Goal: Task Accomplishment & Management: Complete application form

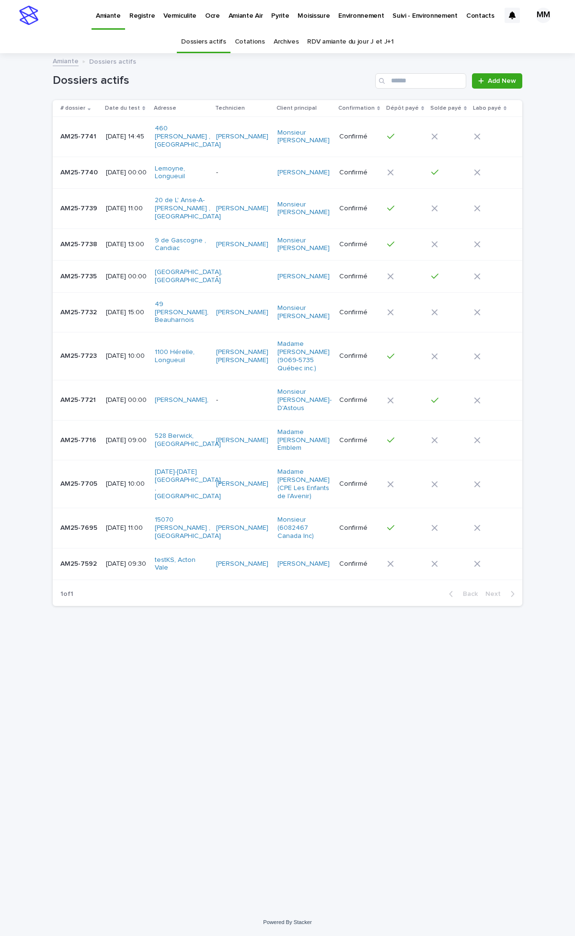
click at [180, 15] on p "Vermiculite" at bounding box center [179, 10] width 33 height 20
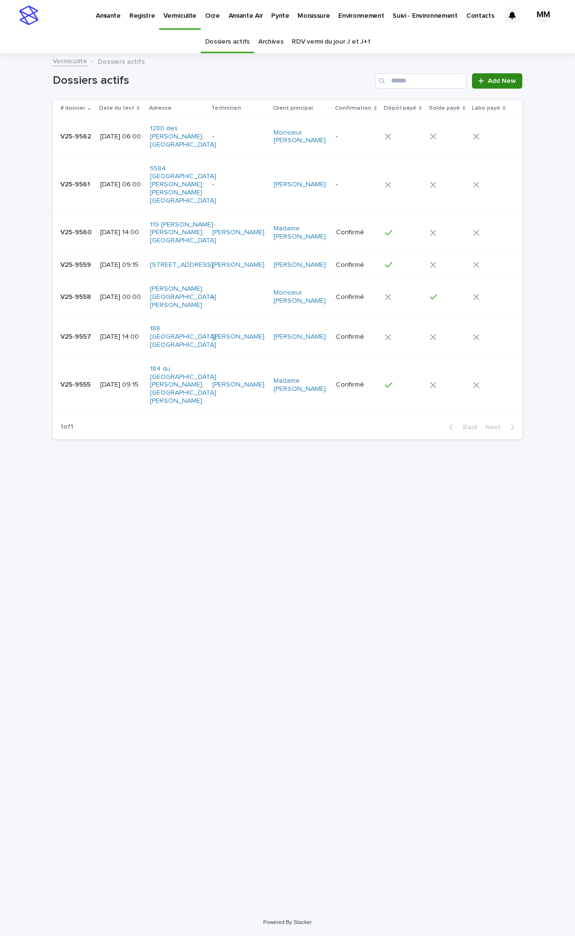
click at [491, 81] on span "Add New" at bounding box center [502, 81] width 28 height 7
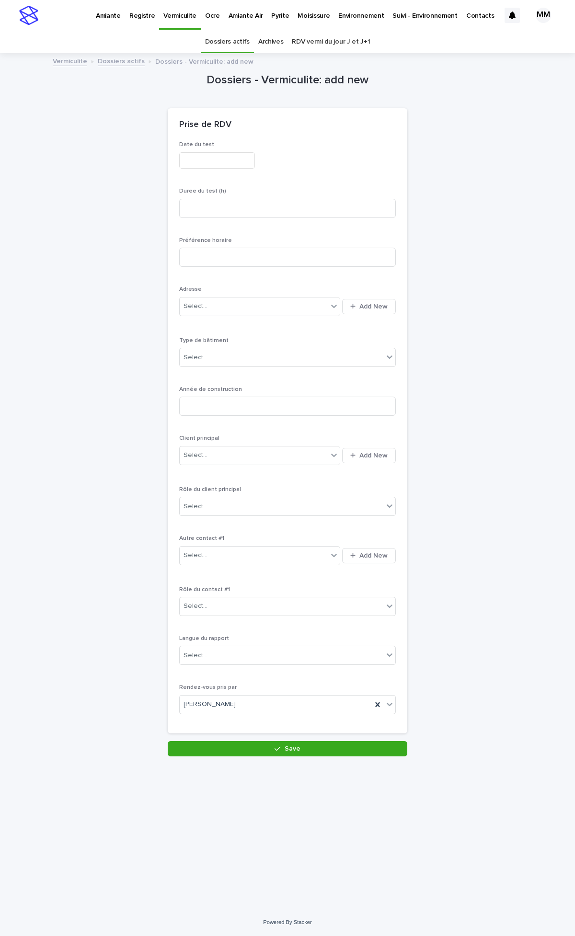
drag, startPoint x: 209, startPoint y: 162, endPoint x: 203, endPoint y: 173, distance: 13.1
click at [210, 163] on input "text" at bounding box center [217, 160] width 76 height 17
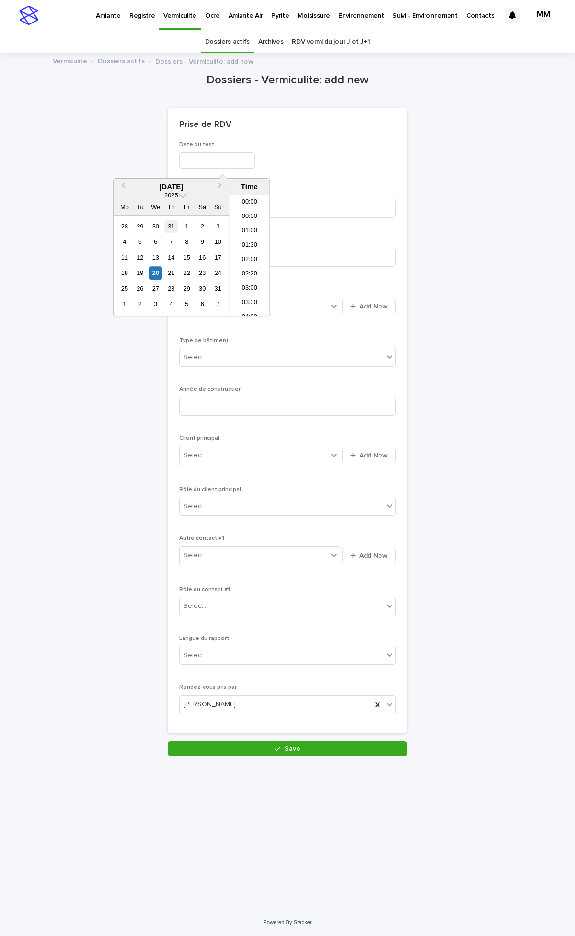
scroll to position [350, 0]
click at [156, 278] on div "20" at bounding box center [155, 273] width 13 height 13
click at [150, 265] on div "11 12 13 14 15 16 17" at bounding box center [171, 257] width 109 height 15
click at [155, 269] on div "20" at bounding box center [155, 273] width 13 height 13
click at [311, 283] on div "**********" at bounding box center [287, 431] width 217 height 580
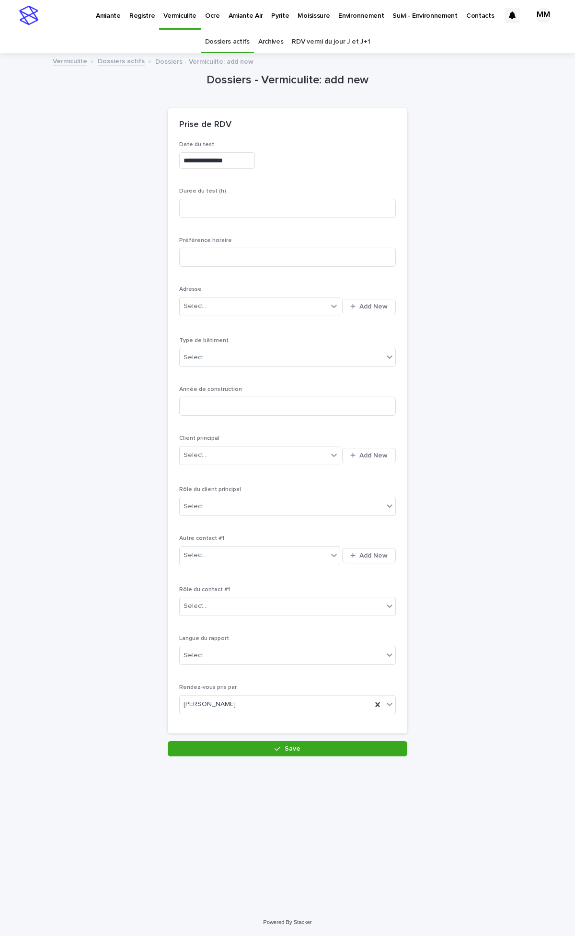
click at [247, 151] on div "**********" at bounding box center [287, 158] width 217 height 35
click at [244, 160] on input "**********" at bounding box center [217, 160] width 76 height 17
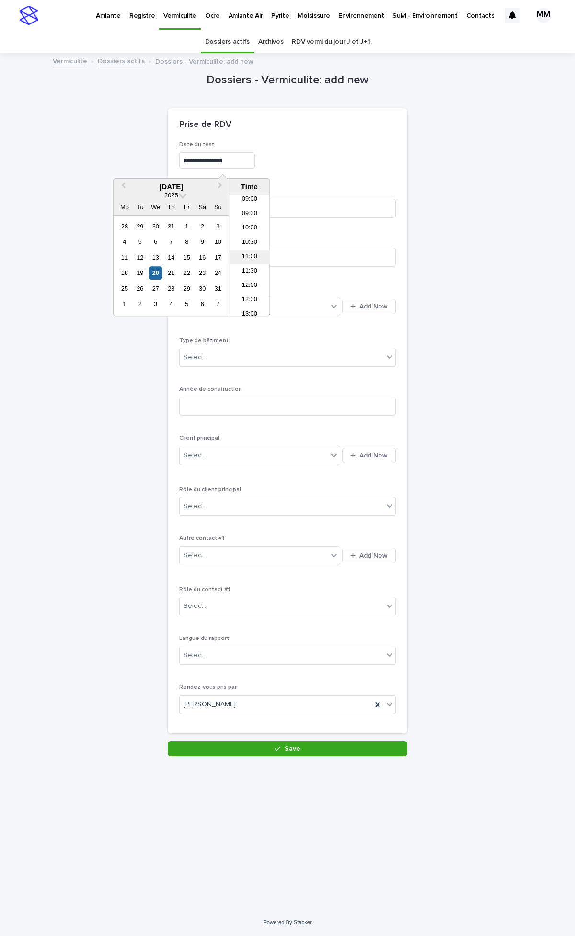
scroll to position [266, 0]
click at [248, 285] on li "12:00" at bounding box center [249, 282] width 41 height 14
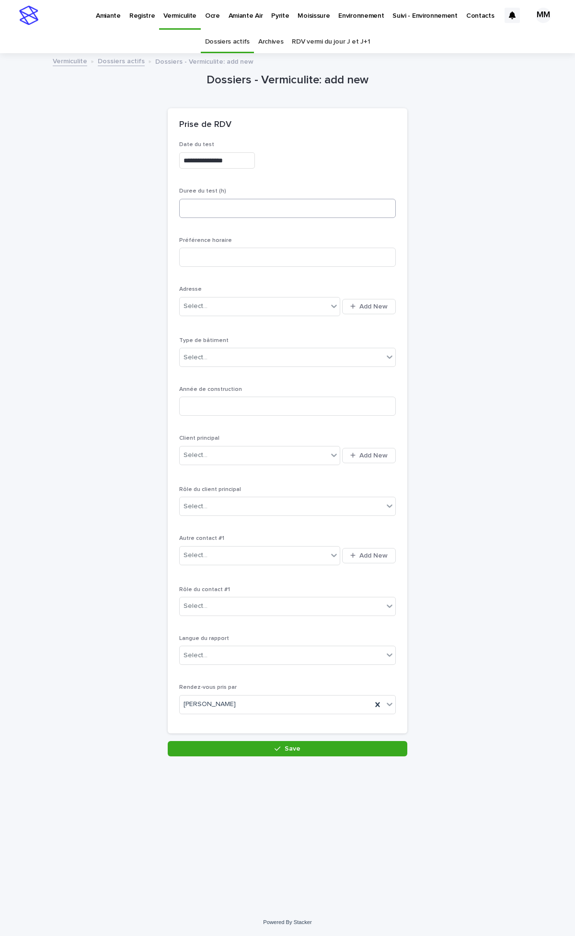
type input "**********"
click at [302, 174] on div "**********" at bounding box center [287, 158] width 217 height 35
click at [214, 216] on input at bounding box center [287, 208] width 217 height 19
type input "*"
drag, startPoint x: 261, startPoint y: 335, endPoint x: 272, endPoint y: 317, distance: 20.9
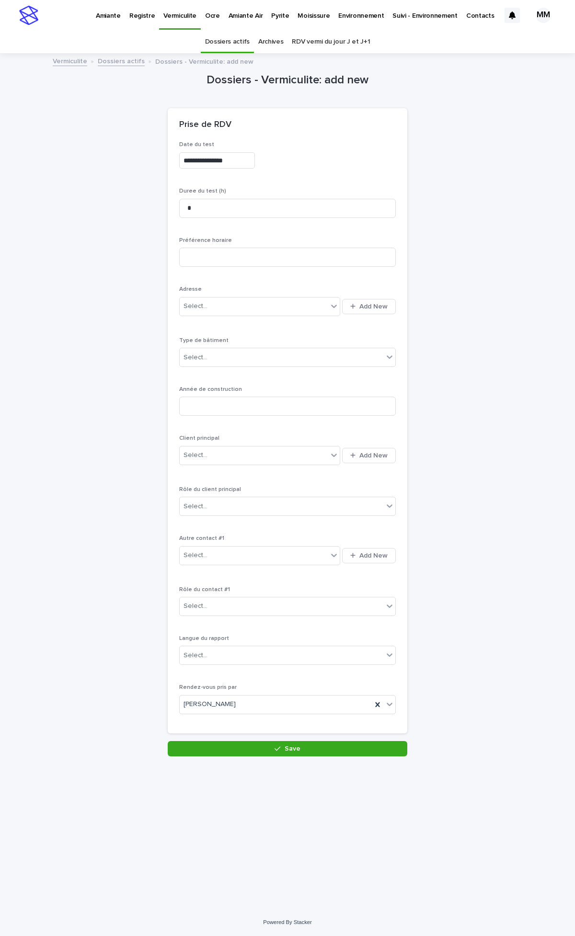
click at [262, 335] on div "**********" at bounding box center [287, 431] width 217 height 580
click at [295, 304] on div "Select..." at bounding box center [254, 307] width 148 height 16
type input "*"
type input "**********"
click at [252, 322] on div "49 des artisans , [GEOGRAPHIC_DATA][PERSON_NAME]" at bounding box center [260, 325] width 161 height 17
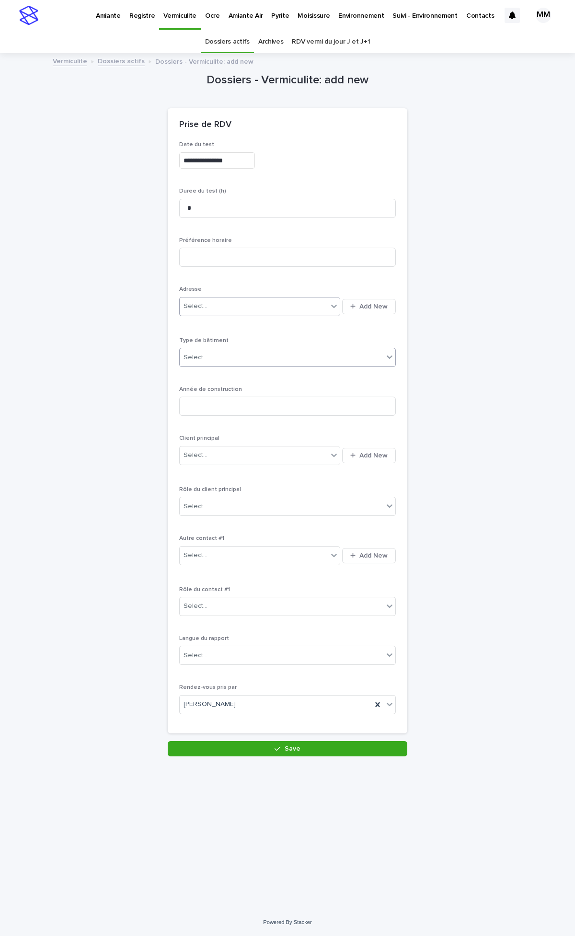
click at [250, 352] on div "Select..." at bounding box center [282, 358] width 204 height 16
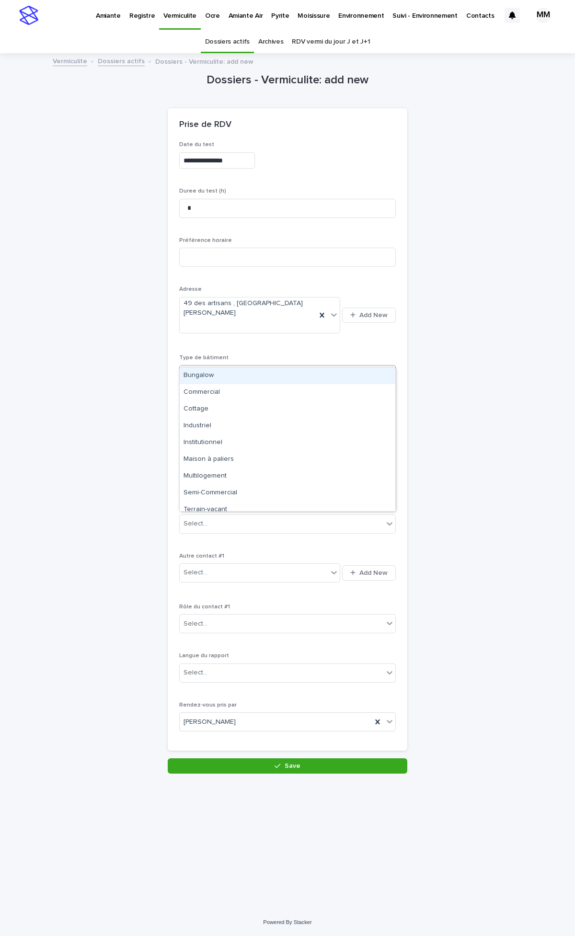
drag, startPoint x: 238, startPoint y: 377, endPoint x: 238, endPoint y: 414, distance: 36.4
click at [238, 378] on div "Bungalow" at bounding box center [288, 376] width 216 height 17
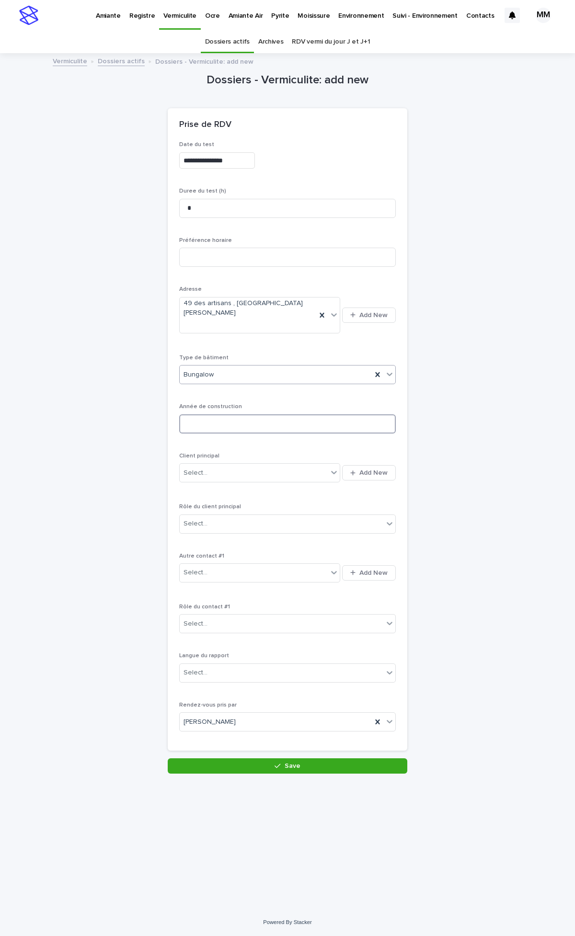
click at [240, 415] on input at bounding box center [287, 424] width 217 height 19
type input "****"
click at [224, 465] on div "Select..." at bounding box center [254, 473] width 148 height 16
type input "******"
click at [216, 475] on div "[PERSON_NAME]" at bounding box center [260, 474] width 161 height 17
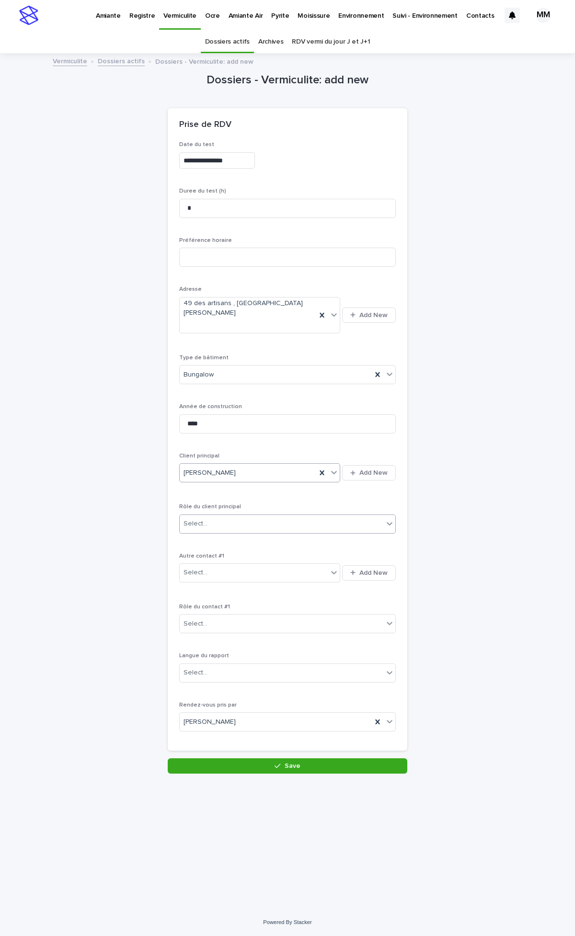
click at [215, 516] on div "Select..." at bounding box center [282, 524] width 204 height 16
drag, startPoint x: 219, startPoint y: 657, endPoint x: 221, endPoint y: 681, distance: 24.5
click at [219, 656] on div "Propriétaire" at bounding box center [288, 659] width 216 height 17
click at [219, 665] on div "Select..." at bounding box center [282, 673] width 204 height 16
click at [221, 678] on div "Français" at bounding box center [288, 675] width 216 height 17
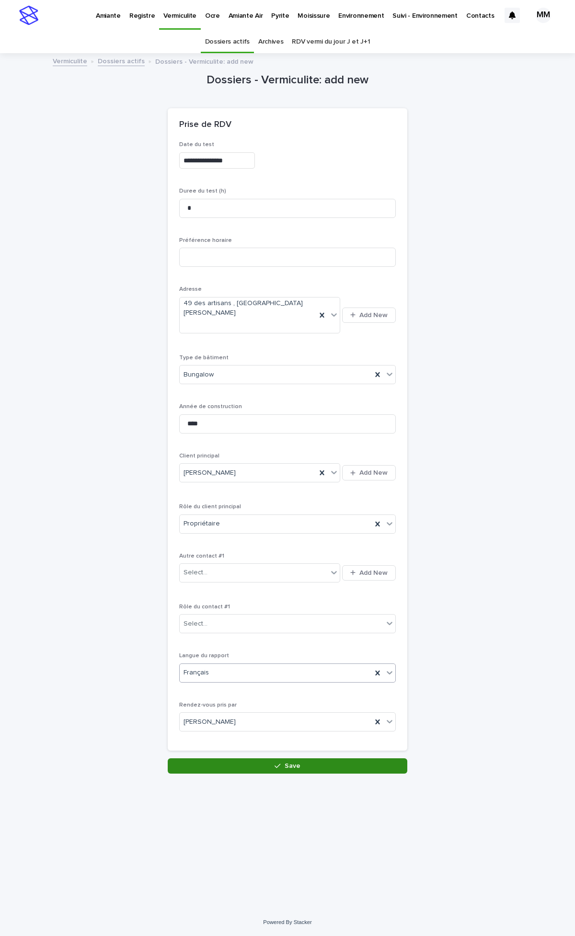
click at [300, 759] on button "Save" at bounding box center [288, 766] width 240 height 15
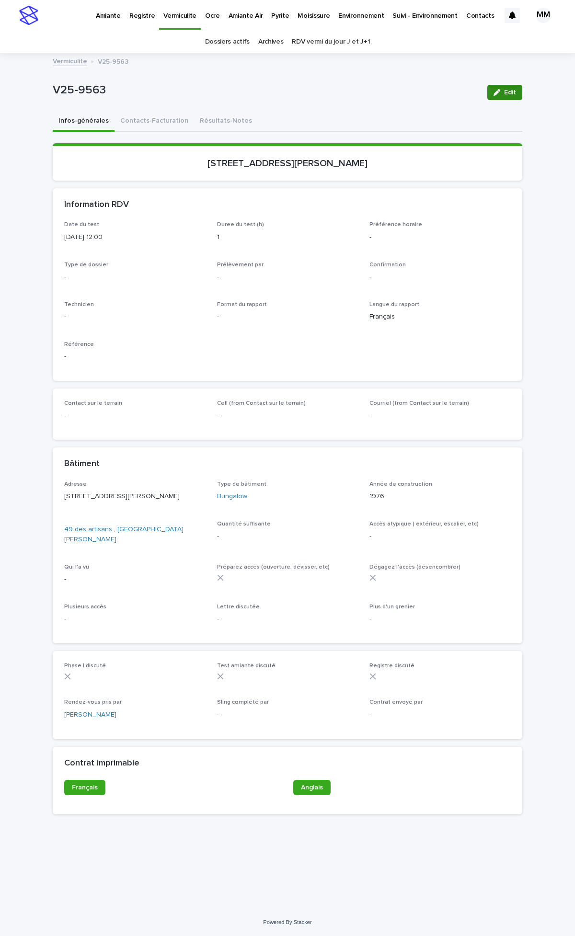
click at [501, 92] on div "button" at bounding box center [499, 92] width 11 height 7
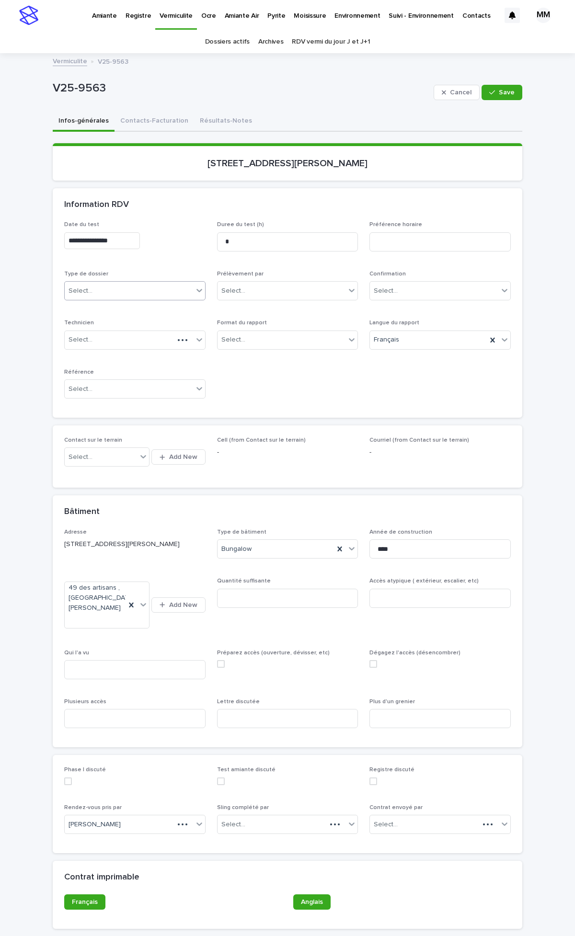
click at [115, 291] on div "Select..." at bounding box center [129, 291] width 128 height 16
click at [114, 311] on div "Échantillonnage" at bounding box center [131, 308] width 140 height 17
click at [259, 289] on div "Select..." at bounding box center [282, 291] width 128 height 16
drag, startPoint x: 261, startPoint y: 303, endPoint x: 281, endPoint y: 304, distance: 20.6
click at [261, 304] on div "Multitest" at bounding box center [283, 308] width 140 height 17
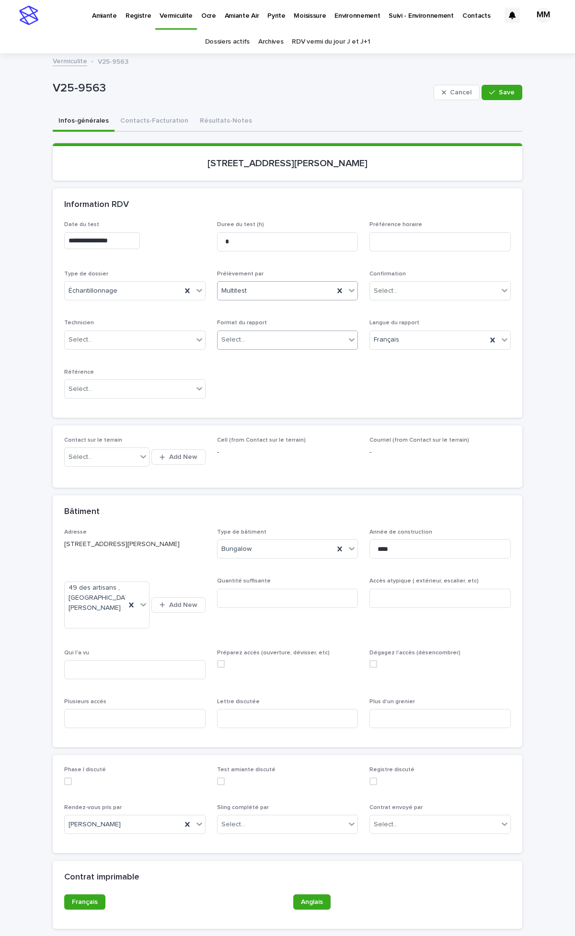
click at [259, 346] on div "Select..." at bounding box center [282, 340] width 128 height 16
click at [254, 365] on div "Électronique" at bounding box center [283, 357] width 140 height 17
click at [130, 348] on div "Select..." at bounding box center [119, 340] width 109 height 16
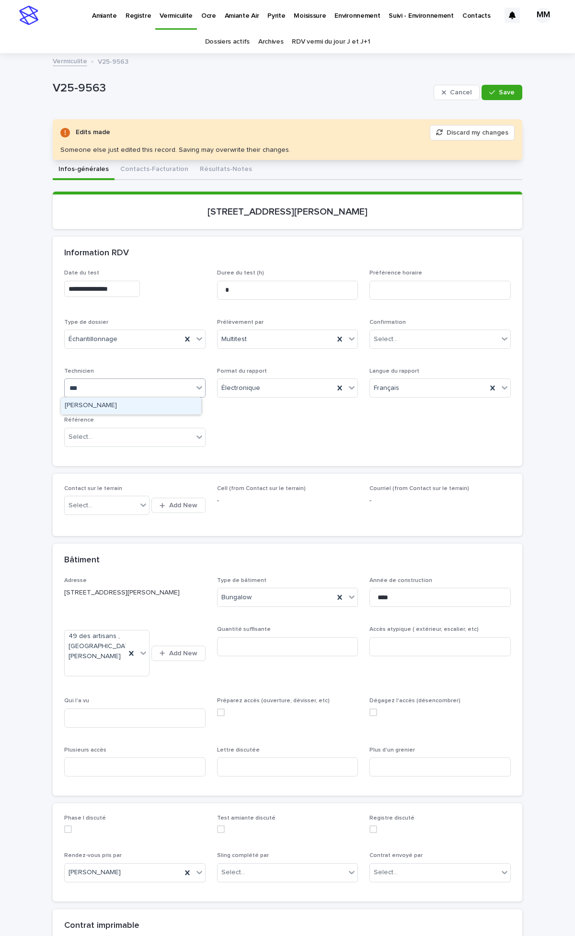
type input "****"
click at [117, 409] on div "[PERSON_NAME]" at bounding box center [131, 406] width 140 height 17
click at [138, 432] on div "Select..." at bounding box center [129, 437] width 128 height 16
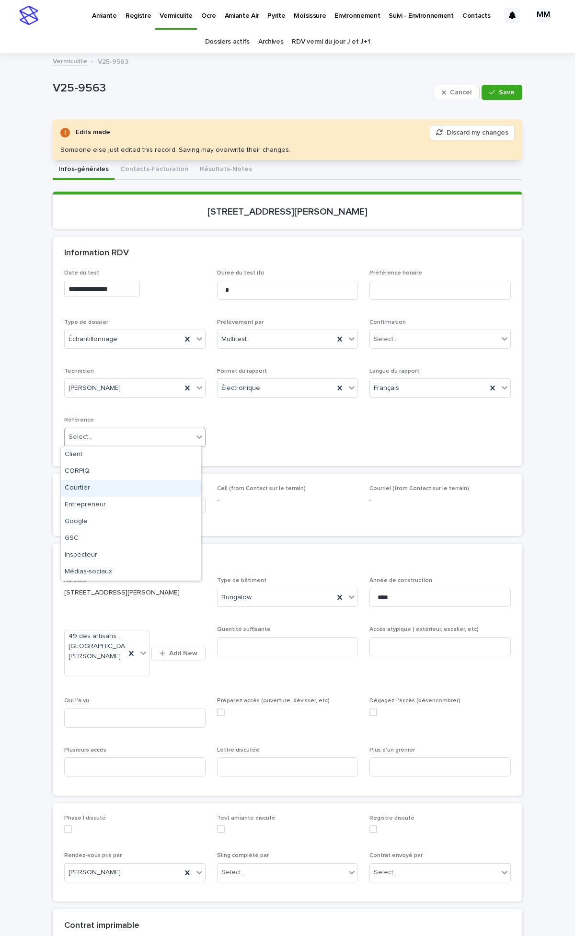
click at [89, 489] on div "Courtier" at bounding box center [131, 488] width 140 height 17
click at [500, 97] on button "Save" at bounding box center [502, 92] width 41 height 15
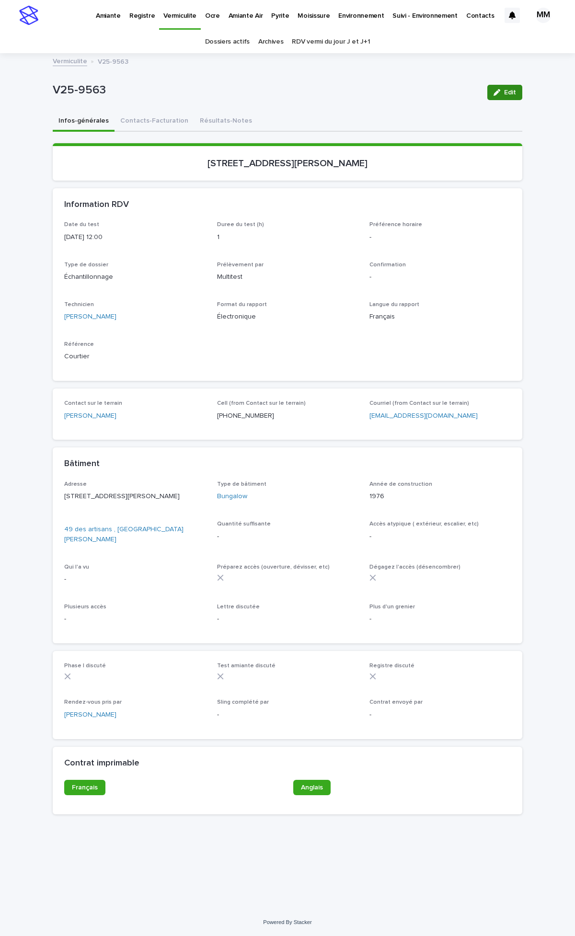
click at [504, 90] on div "button" at bounding box center [499, 92] width 11 height 7
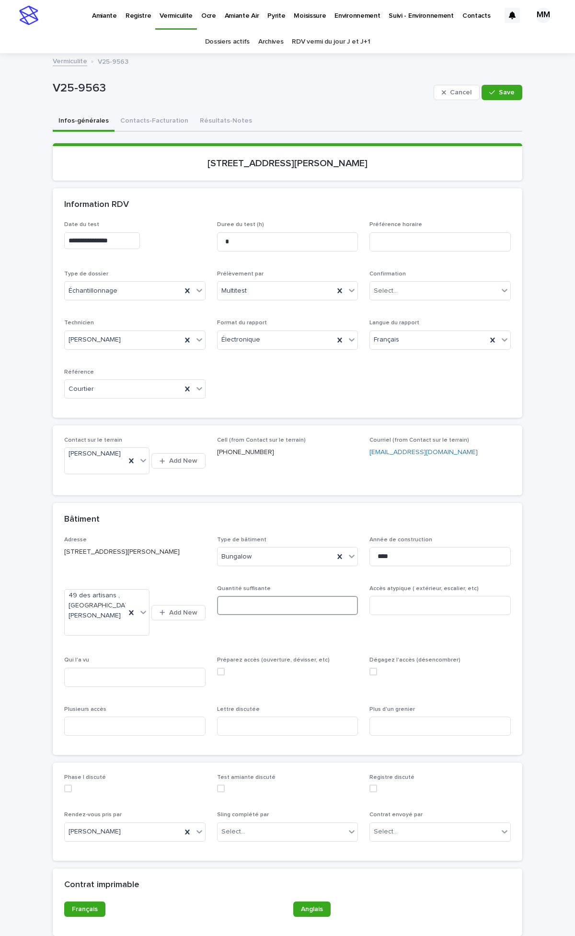
click at [253, 615] on input at bounding box center [287, 605] width 141 height 19
type input "**********"
click at [409, 566] on input "****" at bounding box center [439, 556] width 141 height 19
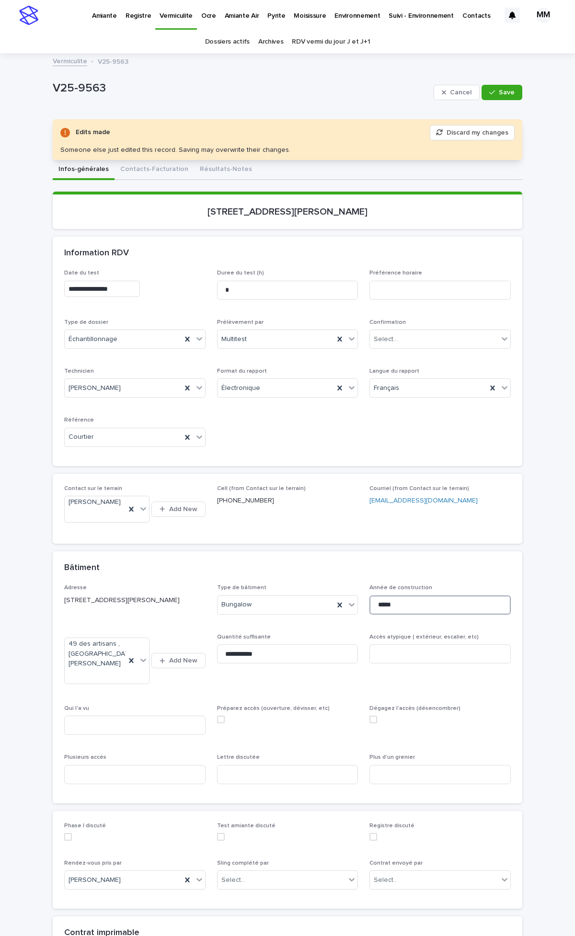
type input "****"
click at [399, 661] on input at bounding box center [439, 654] width 141 height 19
type input "**********"
click at [395, 731] on div "Dégagez l'accès (désencombrer)" at bounding box center [439, 718] width 141 height 26
click at [228, 784] on input at bounding box center [287, 774] width 141 height 19
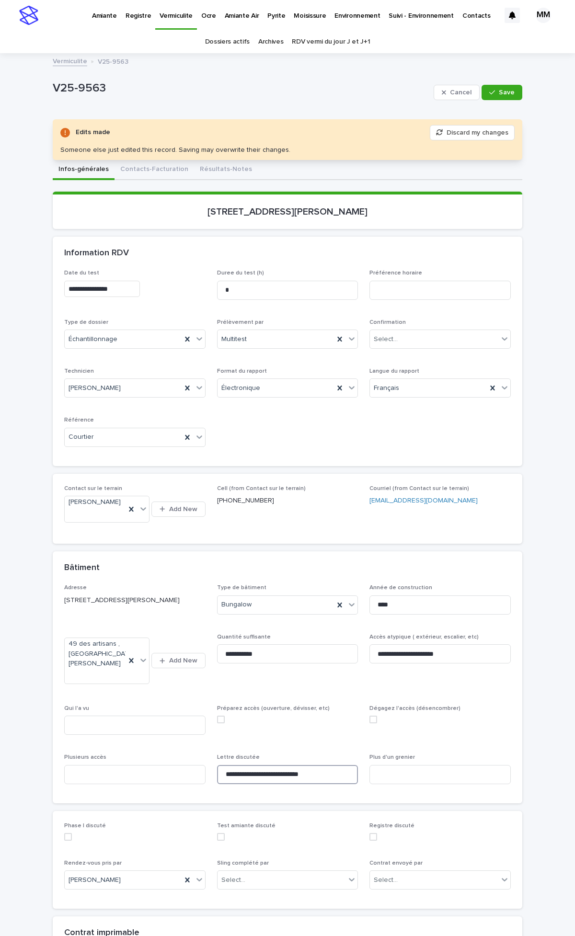
type input "**********"
click at [272, 763] on div "**********" at bounding box center [287, 688] width 447 height 207
click at [138, 735] on input at bounding box center [134, 725] width 141 height 19
click at [495, 96] on button "Save" at bounding box center [502, 92] width 41 height 15
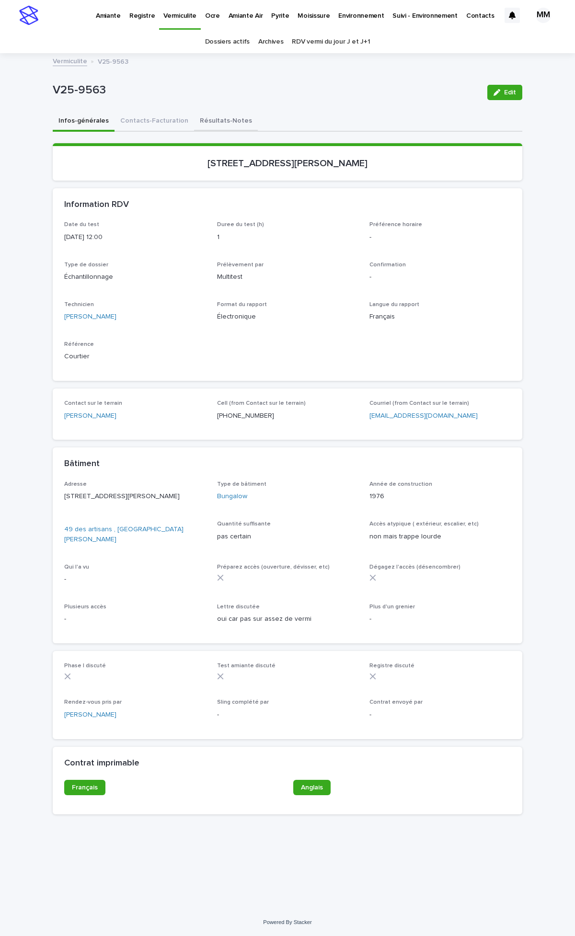
click at [229, 129] on button "Résultats-Notes" at bounding box center [226, 122] width 64 height 20
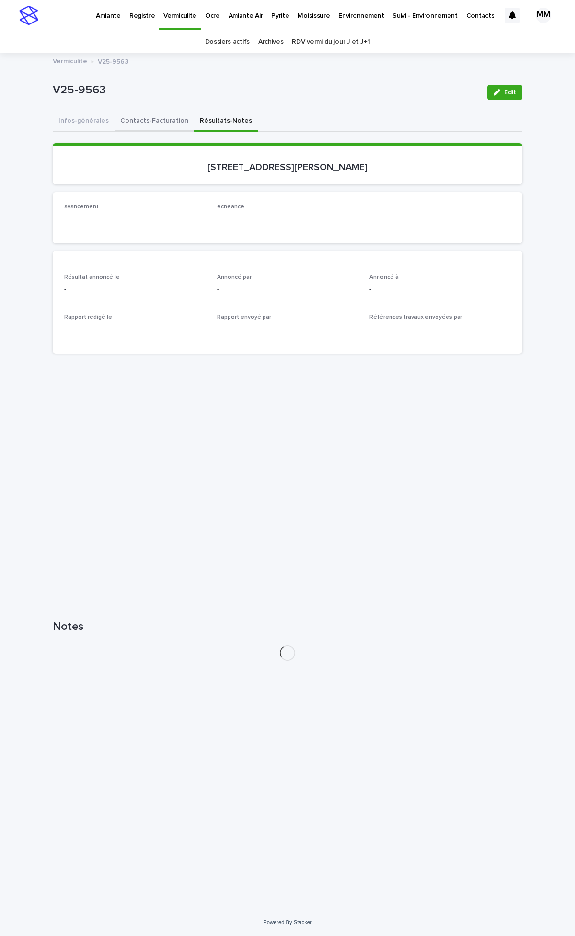
click at [156, 124] on button "Contacts-Facturation" at bounding box center [155, 122] width 80 height 20
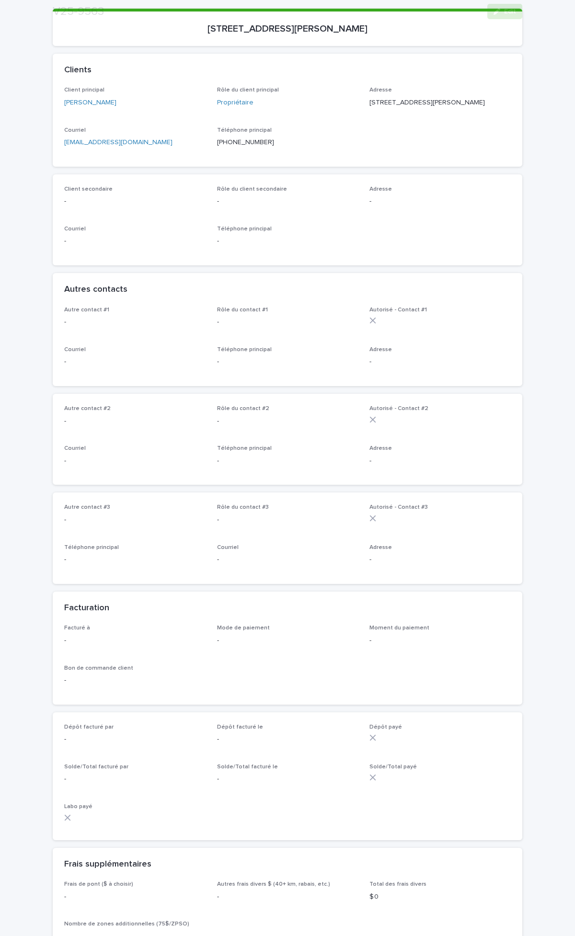
scroll to position [479, 0]
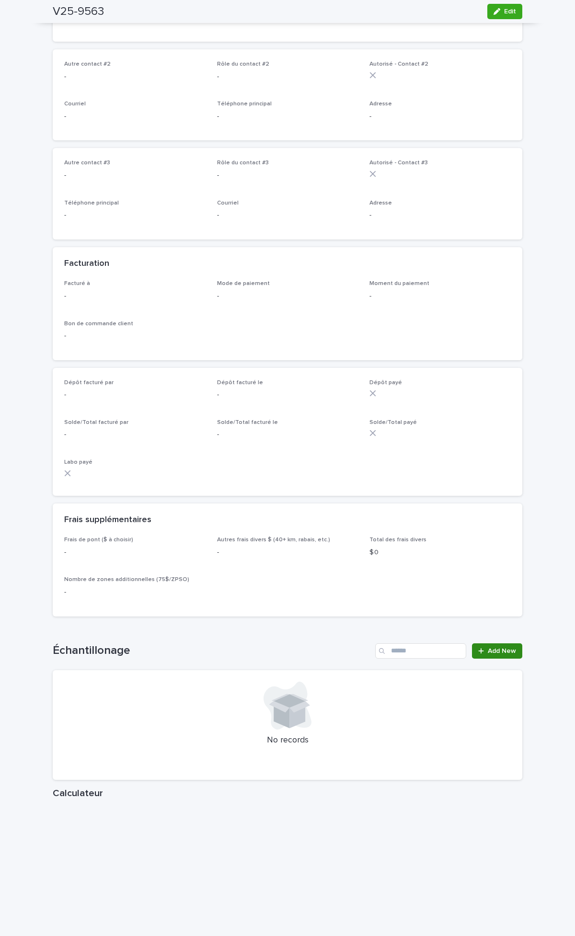
click at [491, 655] on span "Add New" at bounding box center [502, 651] width 28 height 7
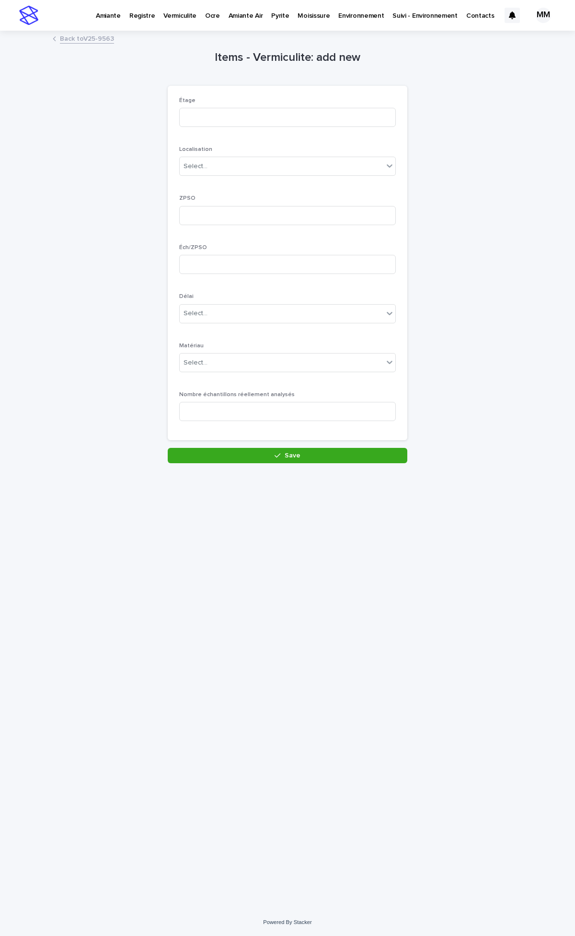
drag, startPoint x: 217, startPoint y: 143, endPoint x: 219, endPoint y: 149, distance: 6.4
click at [218, 145] on div "Étage Localisation Select... ZPSO Éch/ZPSO Délai Select... Matériau Select... N…" at bounding box center [287, 263] width 217 height 332
click at [219, 170] on div "Select..." at bounding box center [282, 167] width 204 height 16
click at [204, 236] on div "grenier" at bounding box center [288, 235] width 216 height 17
click at [204, 221] on input at bounding box center [287, 215] width 217 height 19
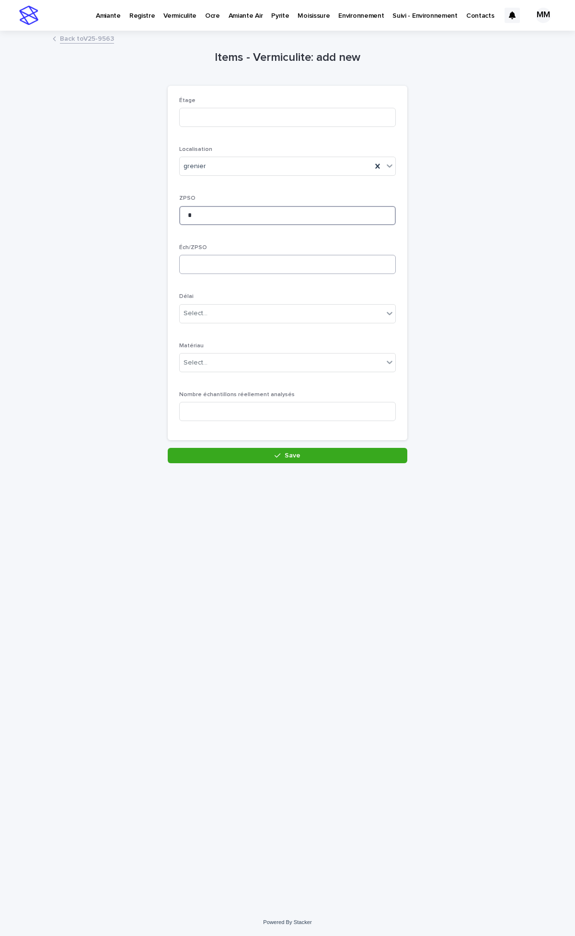
type input "*"
click at [209, 257] on input at bounding box center [287, 264] width 217 height 19
type input "*"
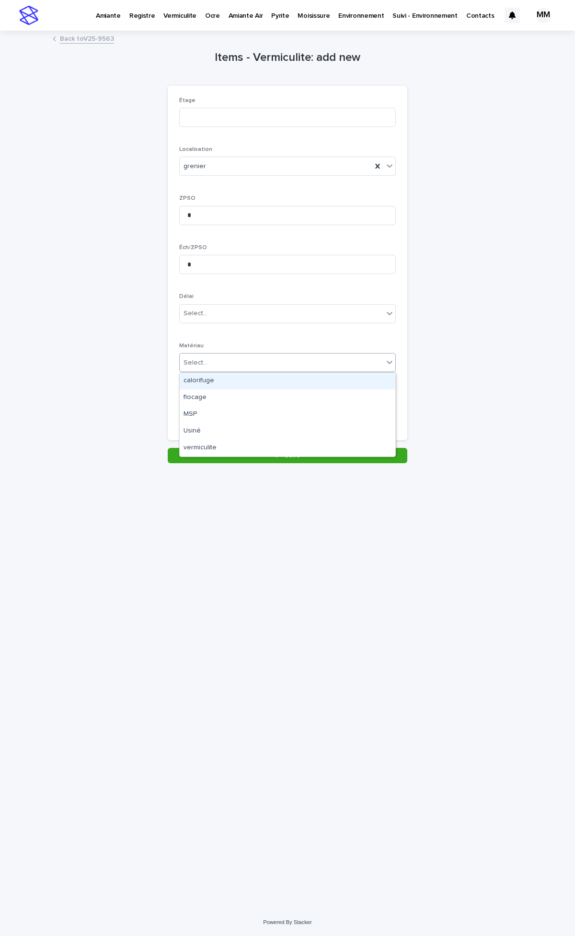
click at [216, 360] on div "Select..." at bounding box center [282, 363] width 204 height 16
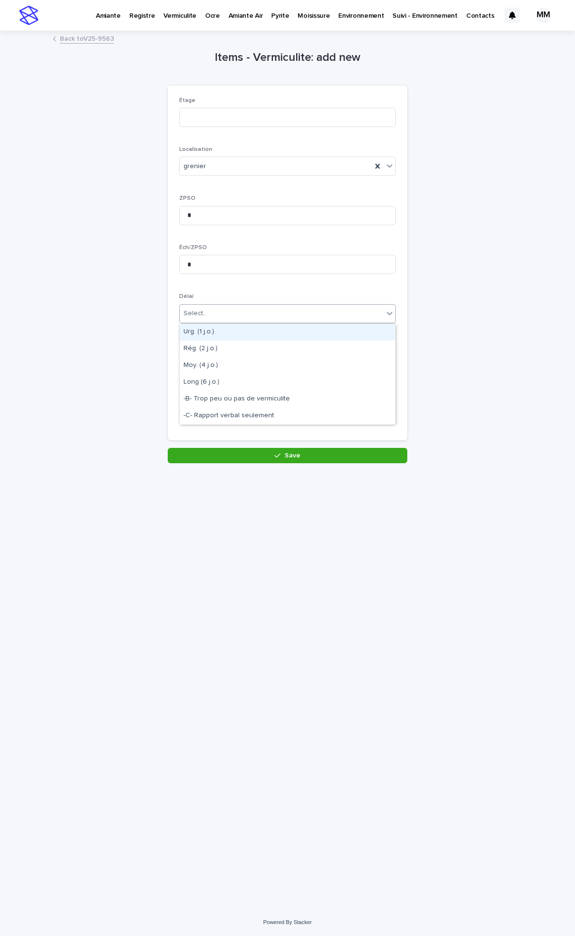
click at [216, 315] on div "Select..." at bounding box center [282, 314] width 204 height 16
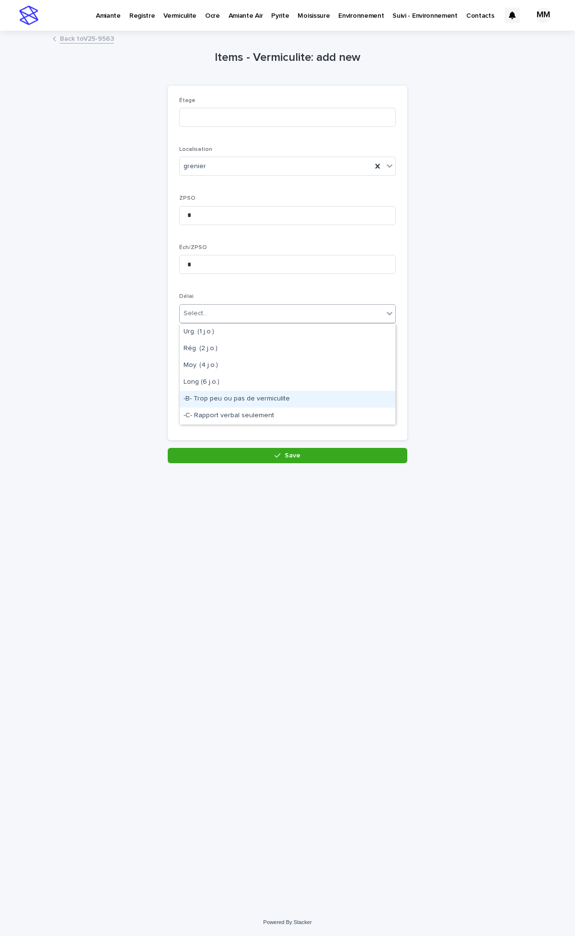
click at [227, 398] on div "-B- Trop peu ou pas de vermiculite" at bounding box center [288, 399] width 216 height 17
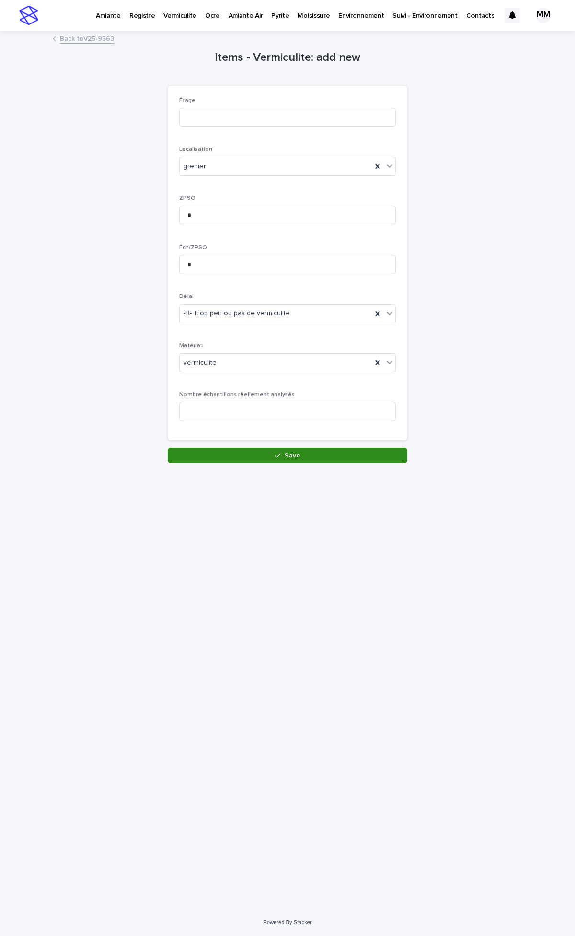
click at [290, 459] on span "Save" at bounding box center [293, 455] width 16 height 7
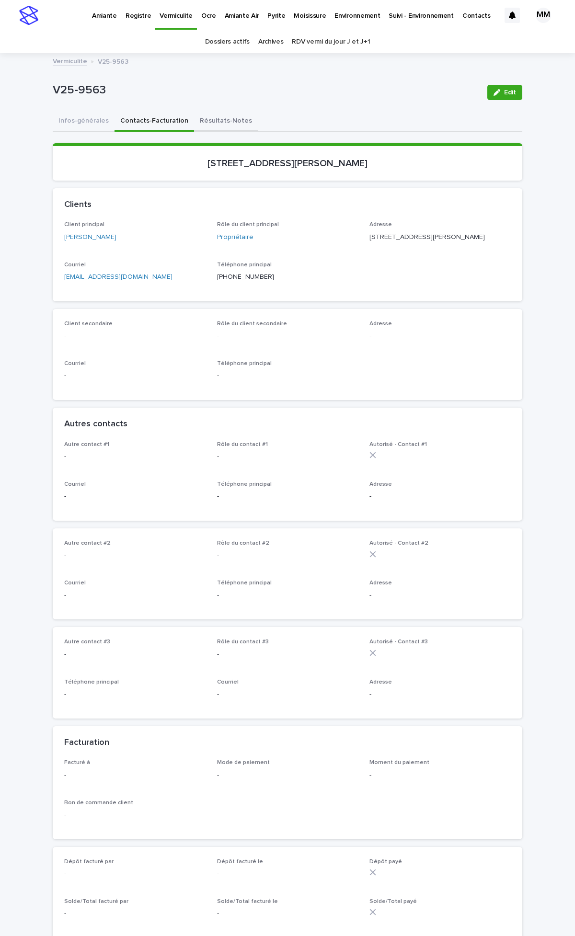
click at [208, 127] on button "Résultats-Notes" at bounding box center [226, 122] width 64 height 20
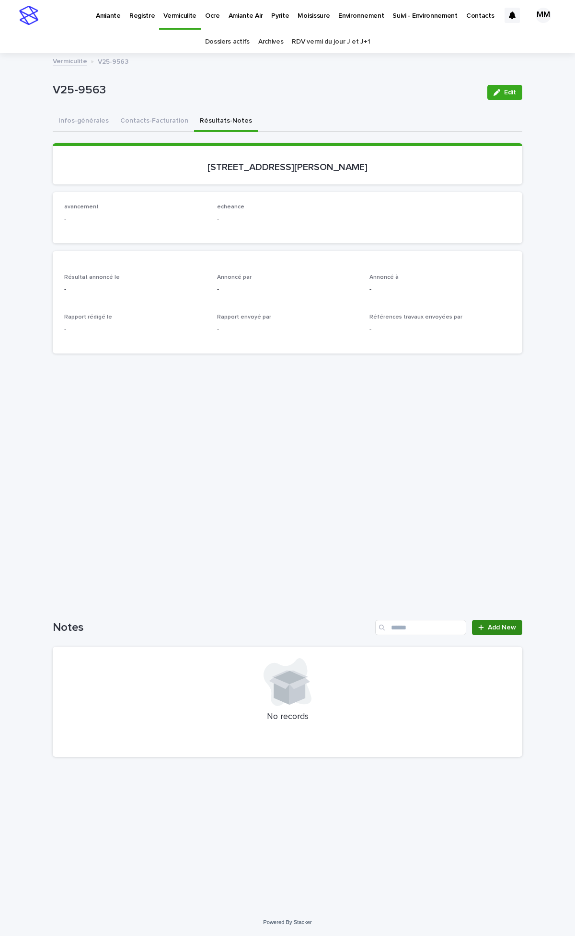
click at [496, 626] on span "Add New" at bounding box center [502, 627] width 28 height 7
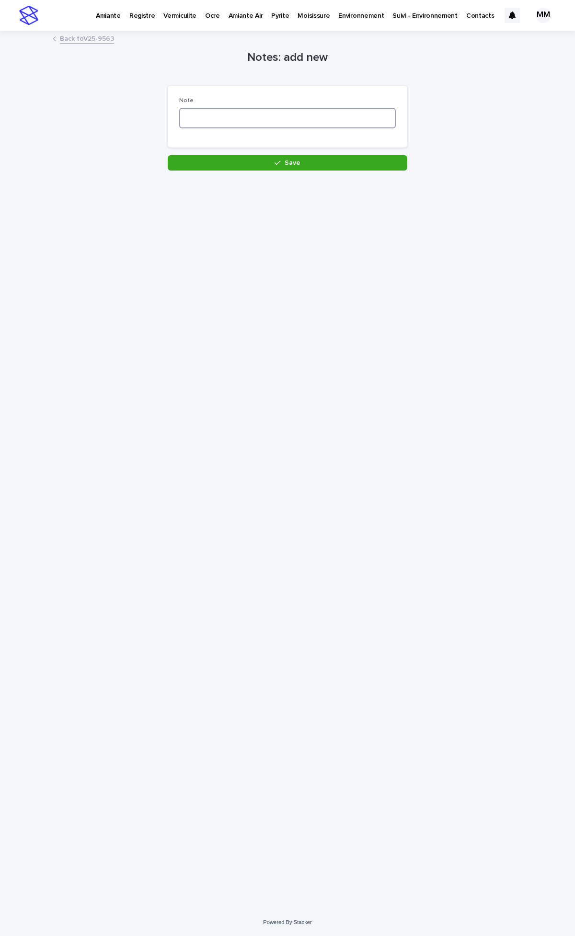
click at [241, 116] on textarea at bounding box center [287, 118] width 217 height 21
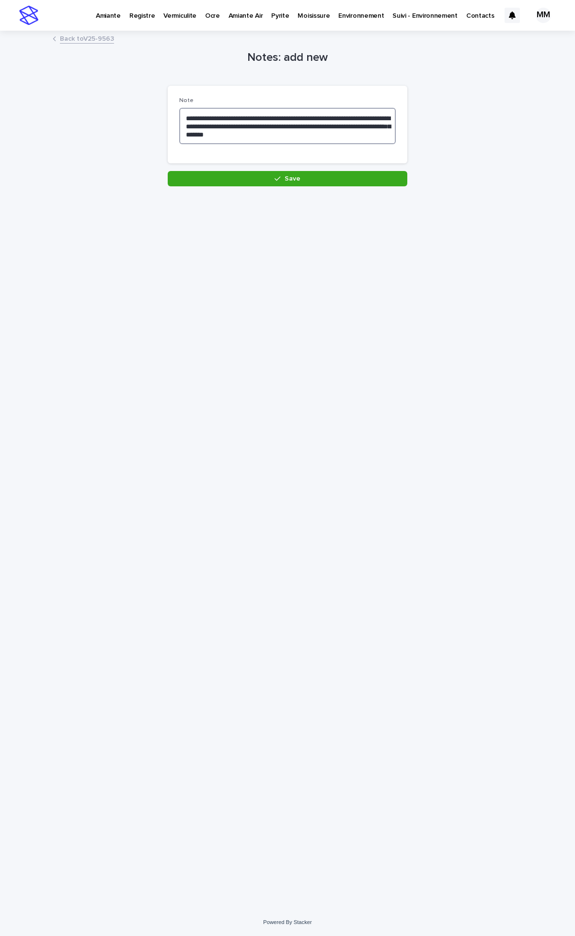
click at [267, 119] on textarea "**********" at bounding box center [287, 126] width 217 height 36
drag, startPoint x: 302, startPoint y: 121, endPoint x: 292, endPoint y: 123, distance: 9.8
click at [292, 123] on textarea "**********" at bounding box center [287, 126] width 217 height 36
type textarea "**********"
drag, startPoint x: 313, startPoint y: 175, endPoint x: 322, endPoint y: 175, distance: 8.1
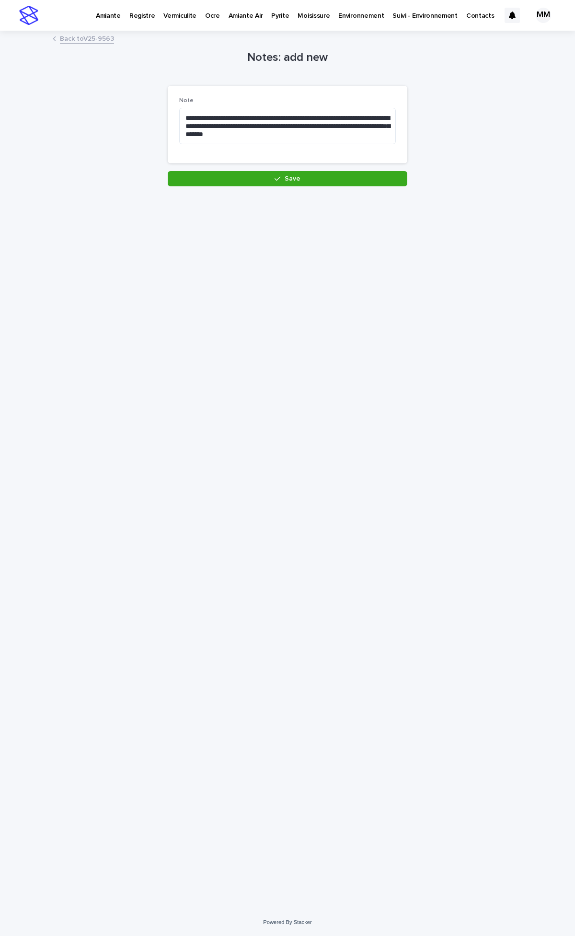
click at [315, 175] on button "Save" at bounding box center [288, 178] width 240 height 15
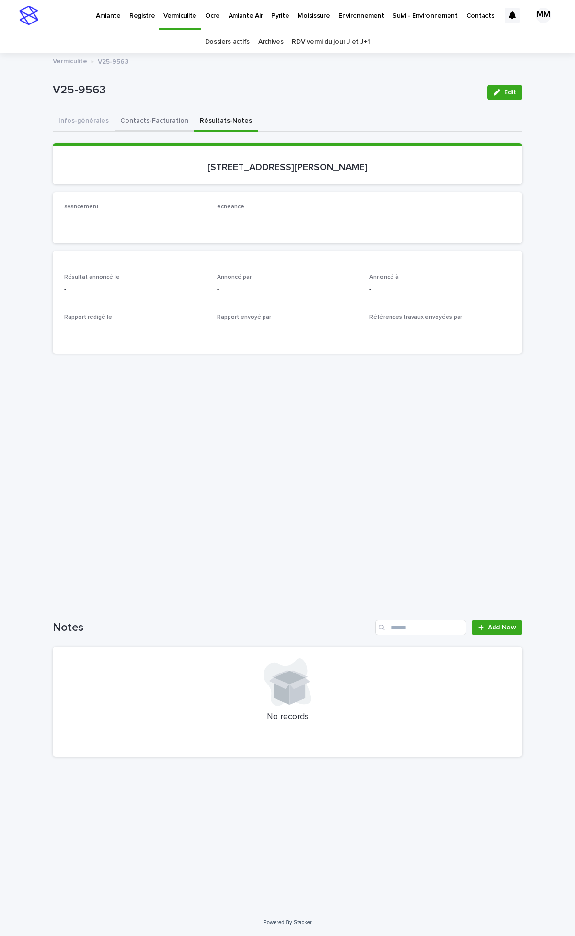
click at [155, 118] on button "Contacts-Facturation" at bounding box center [155, 122] width 80 height 20
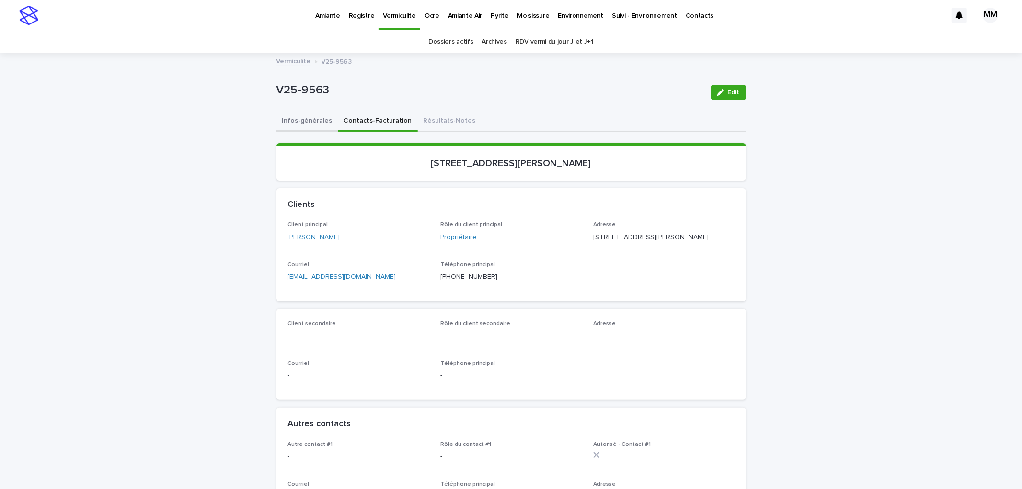
drag, startPoint x: 307, startPoint y: 119, endPoint x: 845, endPoint y: 216, distance: 547.4
click at [307, 119] on button "Infos-générales" at bounding box center [308, 122] width 62 height 20
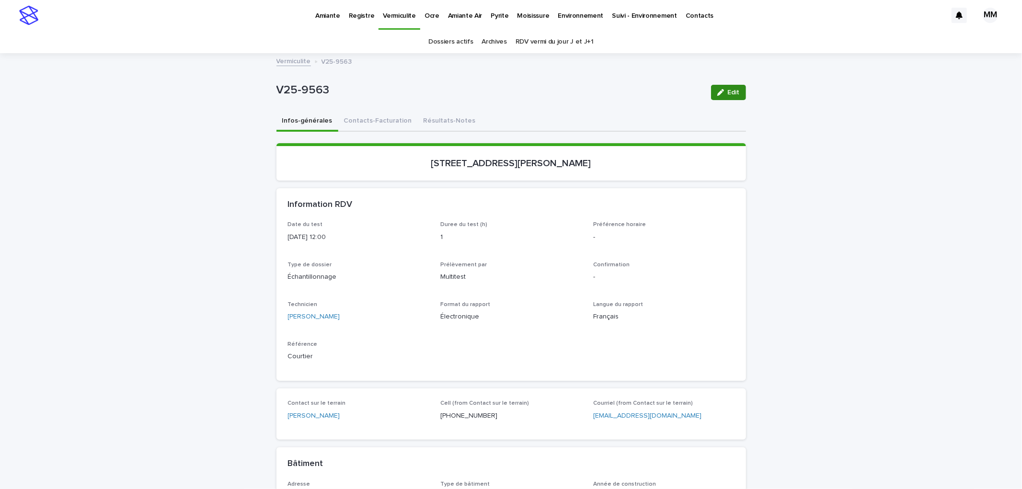
click at [575, 93] on span "Edit" at bounding box center [734, 92] width 12 height 7
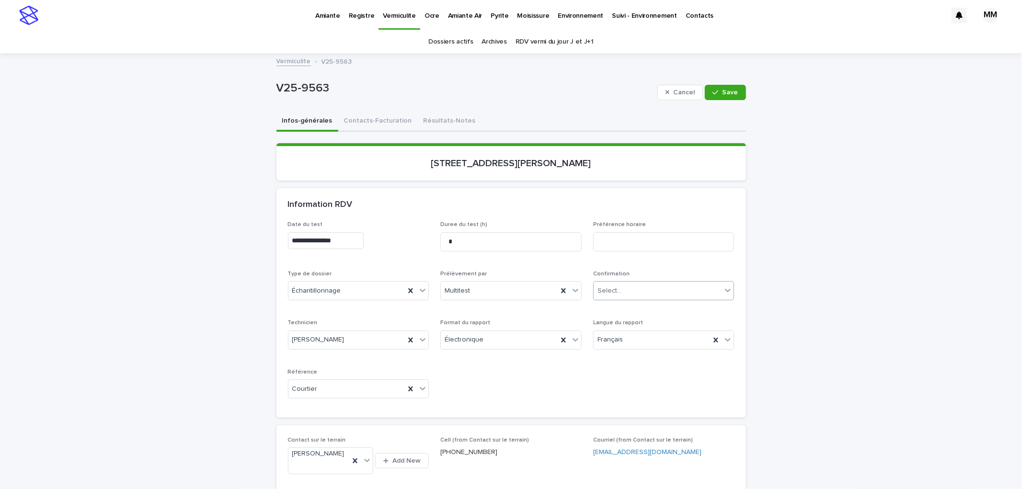
click at [575, 296] on div "Select..." at bounding box center [658, 291] width 128 height 16
click at [575, 360] on div "Confirmé" at bounding box center [660, 358] width 140 height 17
click at [575, 97] on button "Save" at bounding box center [725, 92] width 41 height 15
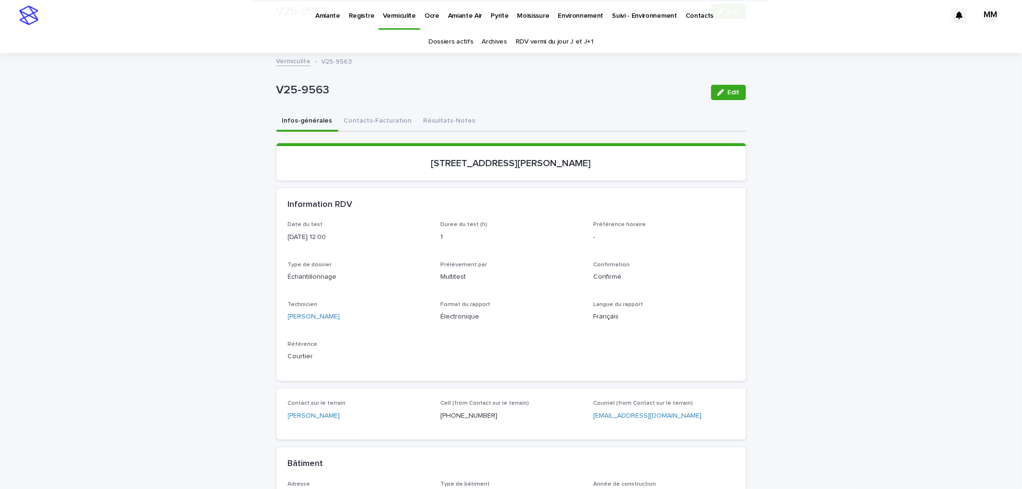
scroll to position [414, 0]
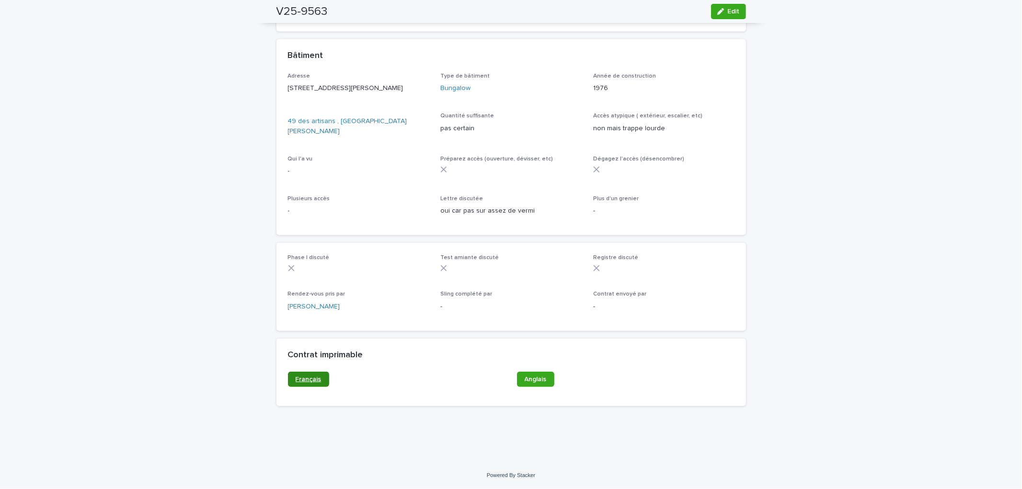
click at [294, 385] on link "Français" at bounding box center [308, 379] width 41 height 15
